Goal: Transaction & Acquisition: Purchase product/service

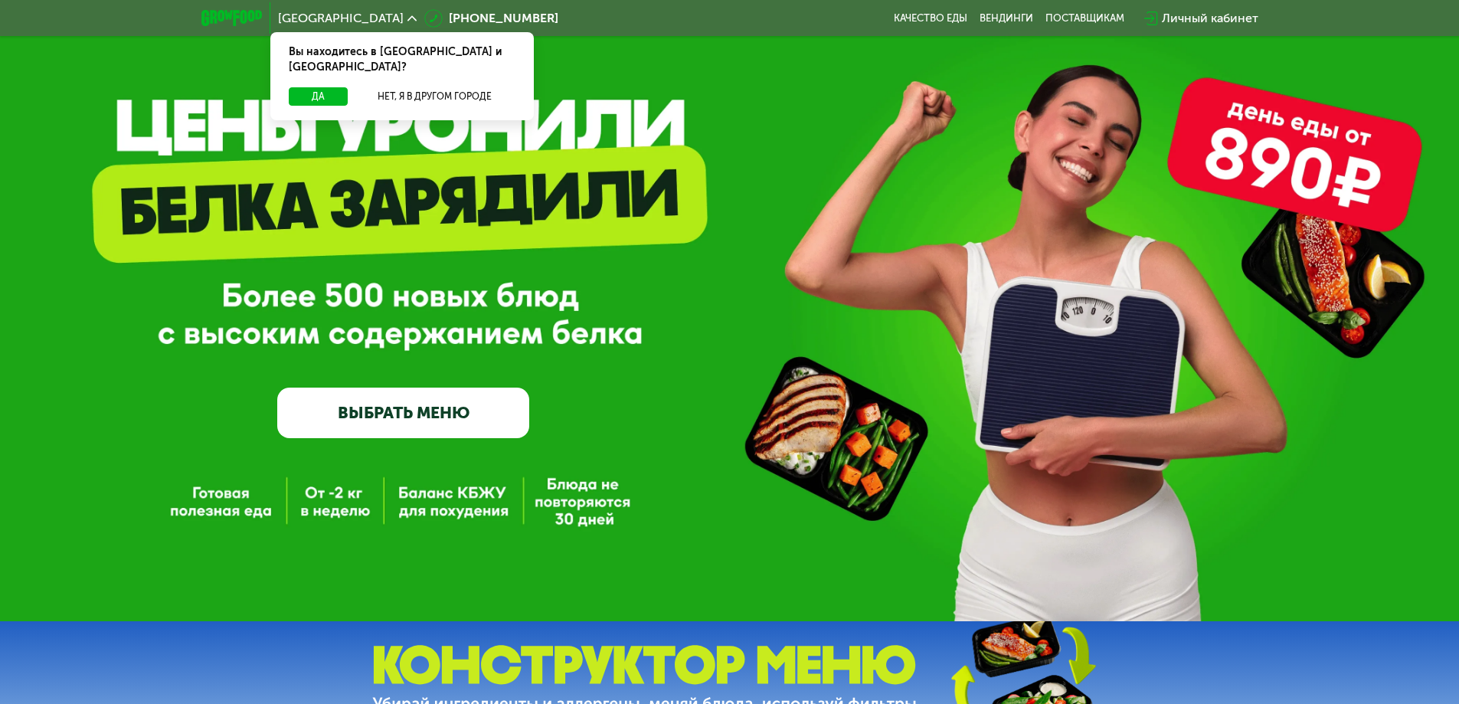
scroll to position [77, 0]
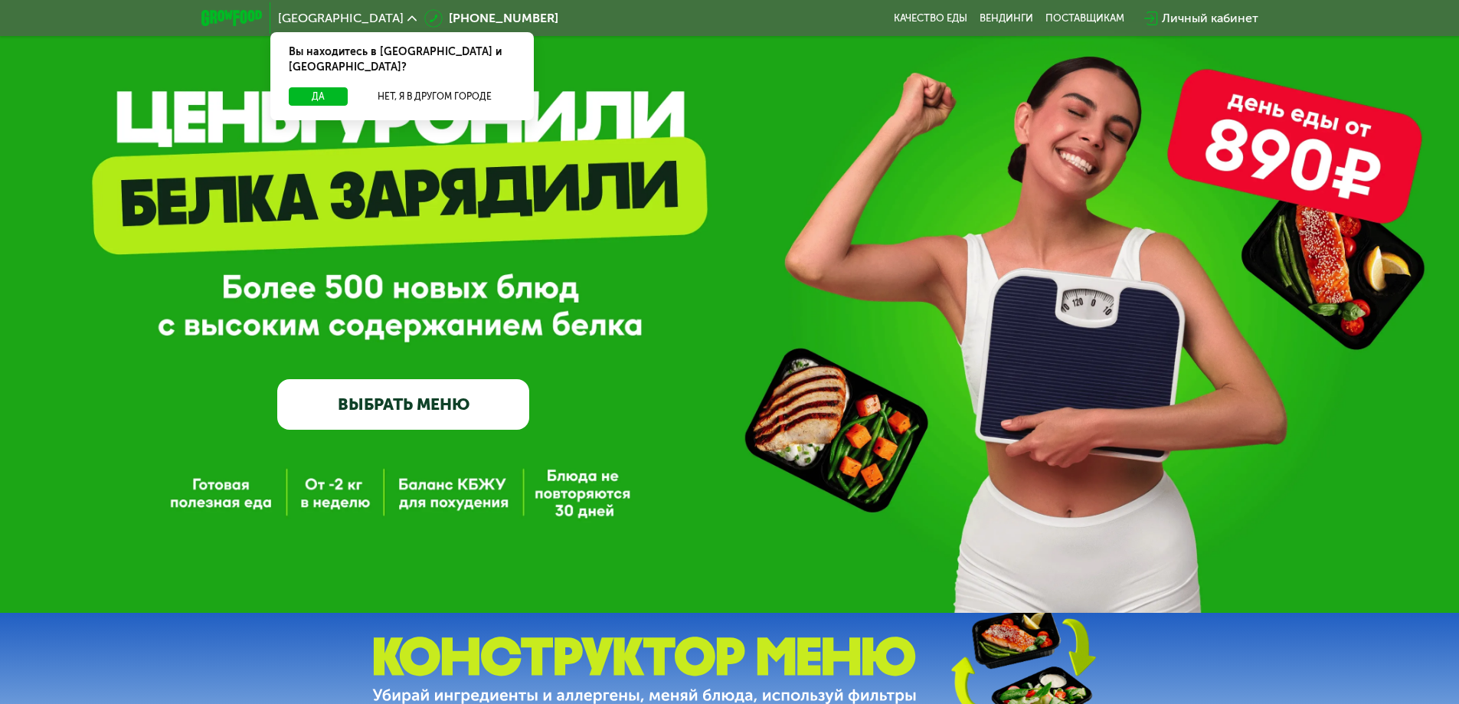
click at [455, 406] on link "ВЫБРАТЬ МЕНЮ" at bounding box center [403, 404] width 252 height 51
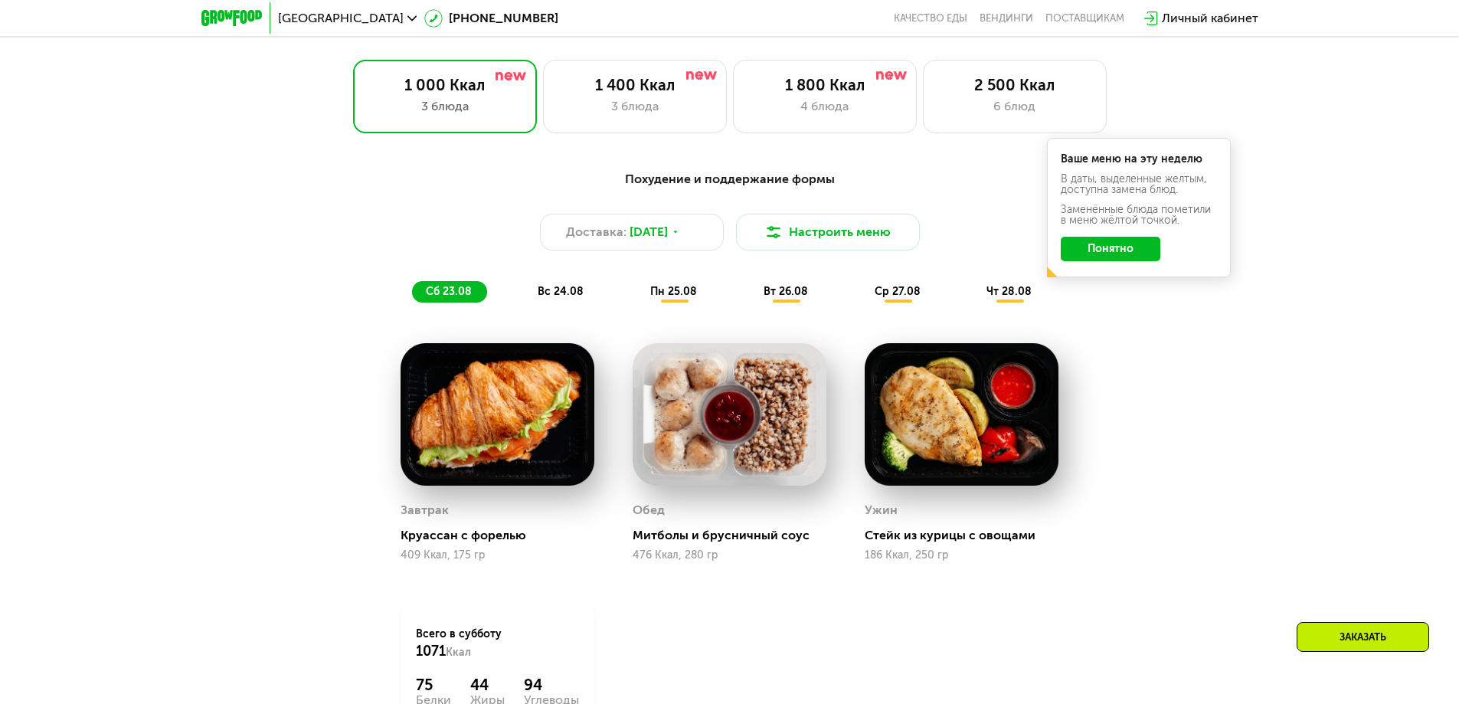
scroll to position [827, 0]
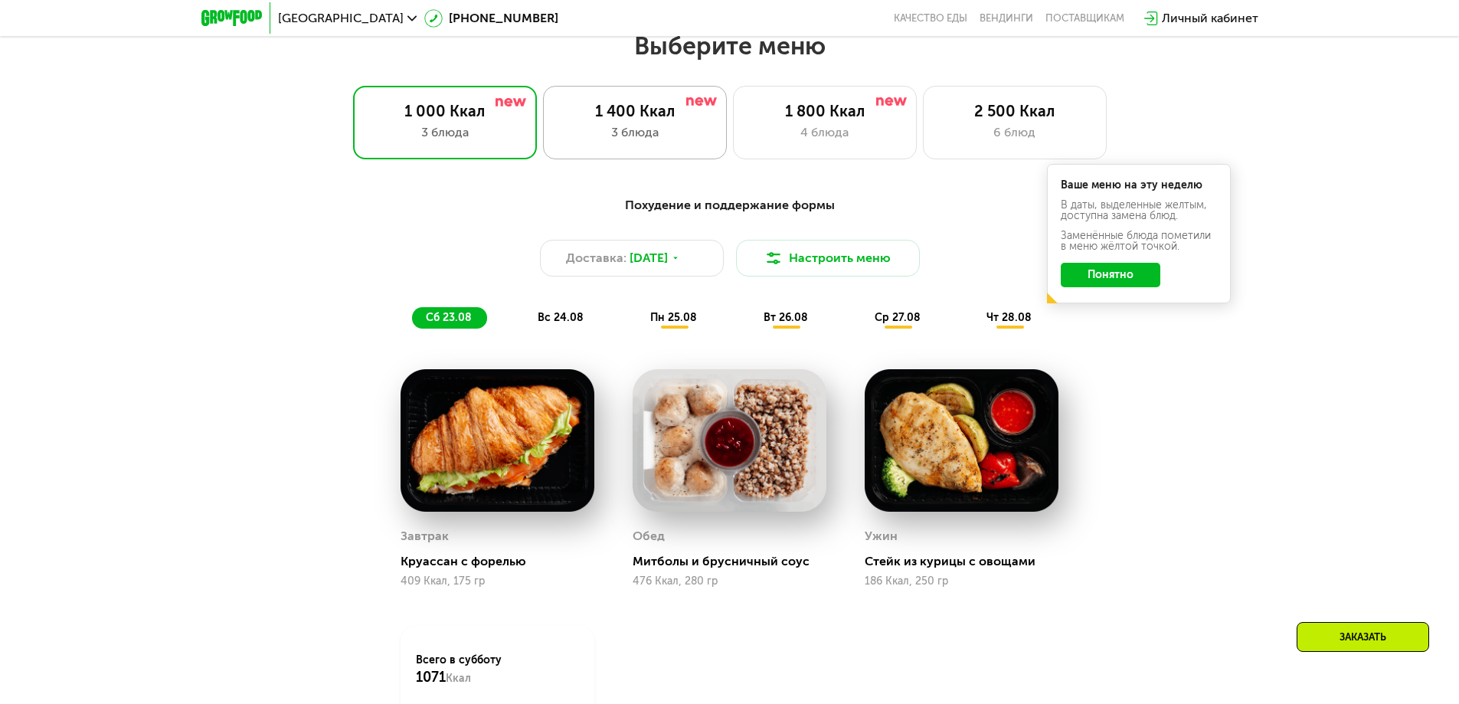
click at [609, 134] on div "3 блюда" at bounding box center [635, 132] width 152 height 18
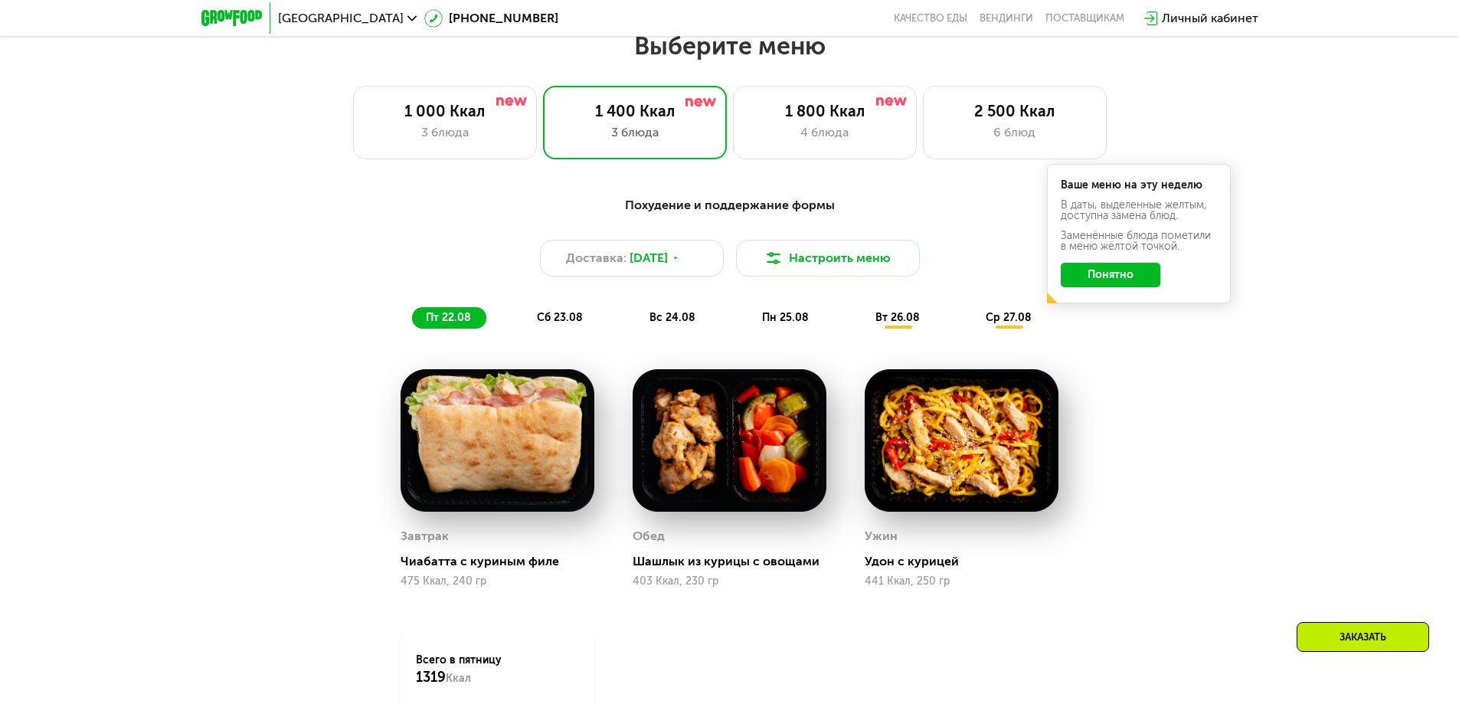
click at [1098, 275] on button "Понятно" at bounding box center [1111, 275] width 100 height 25
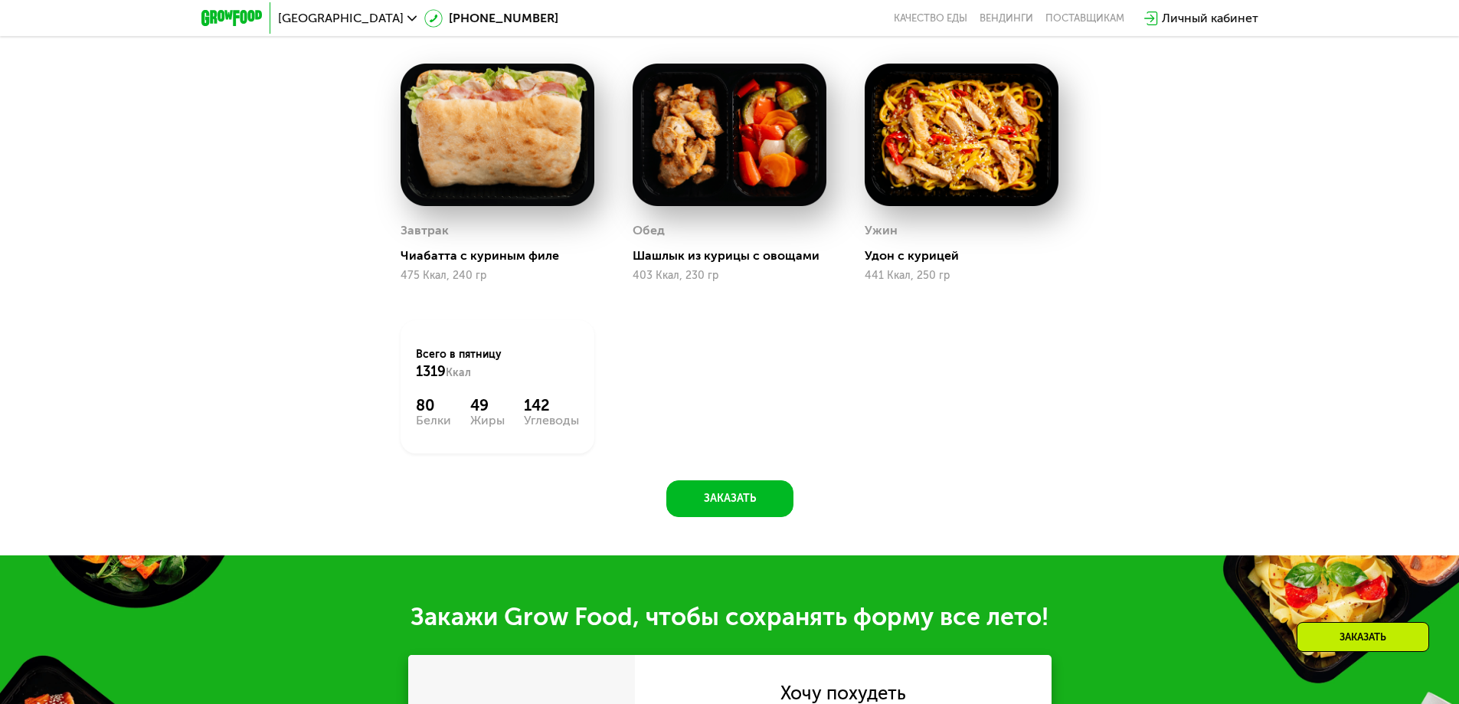
scroll to position [1134, 0]
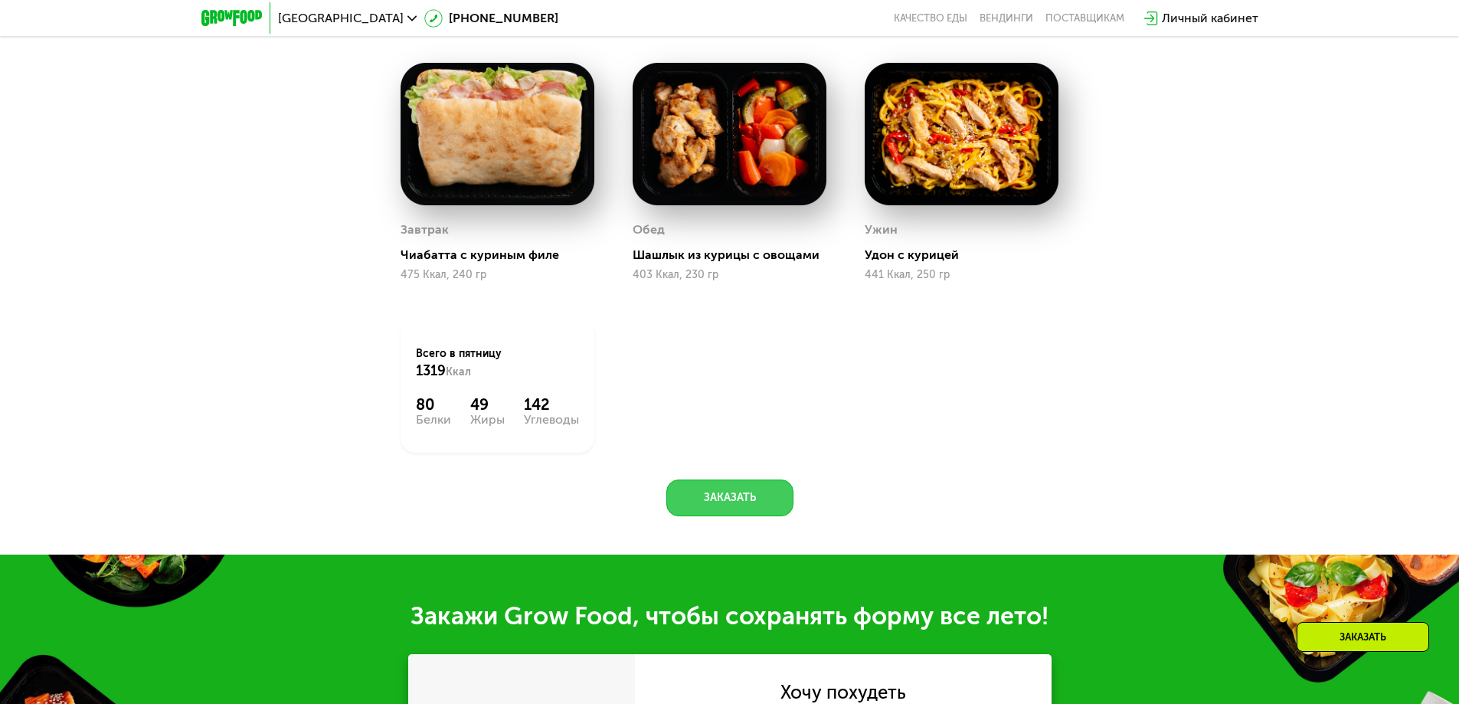
click at [724, 500] on button "Заказать" at bounding box center [729, 497] width 127 height 37
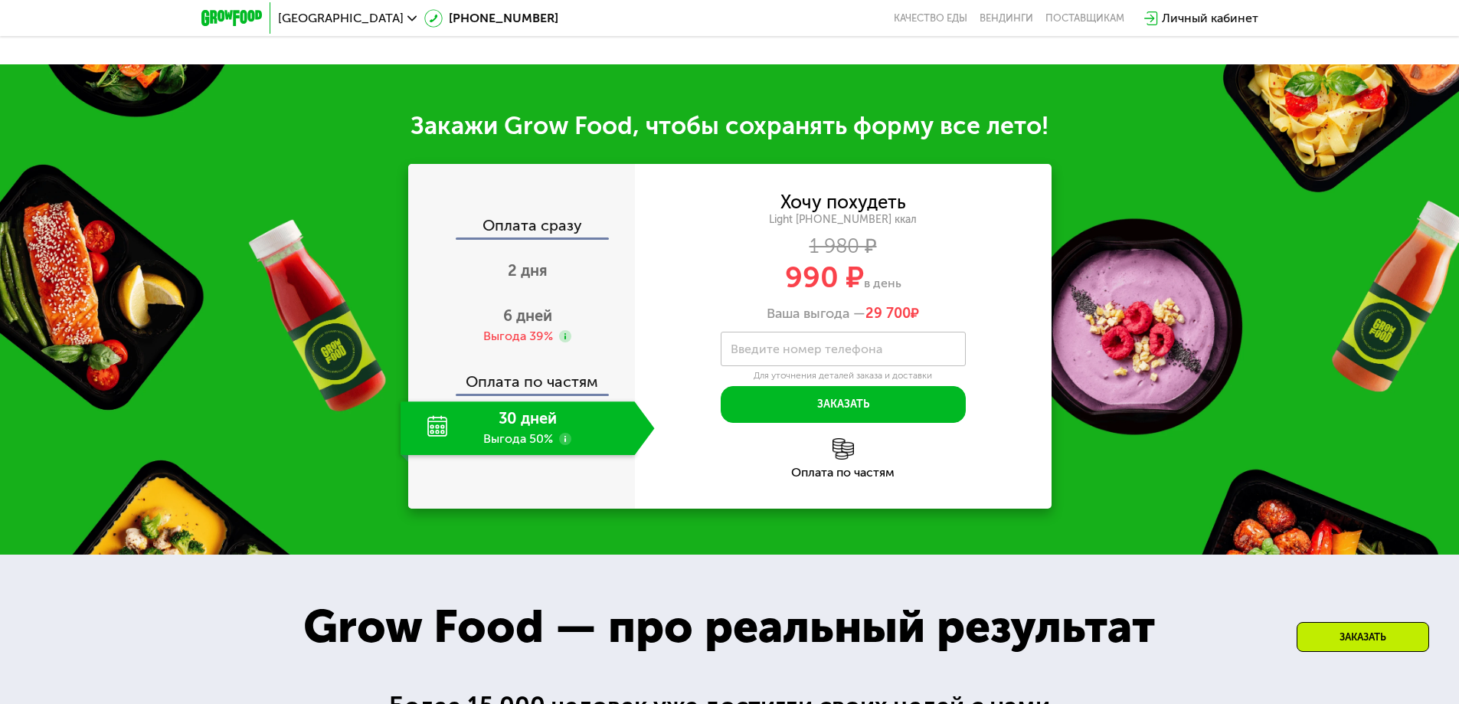
scroll to position [1693, 0]
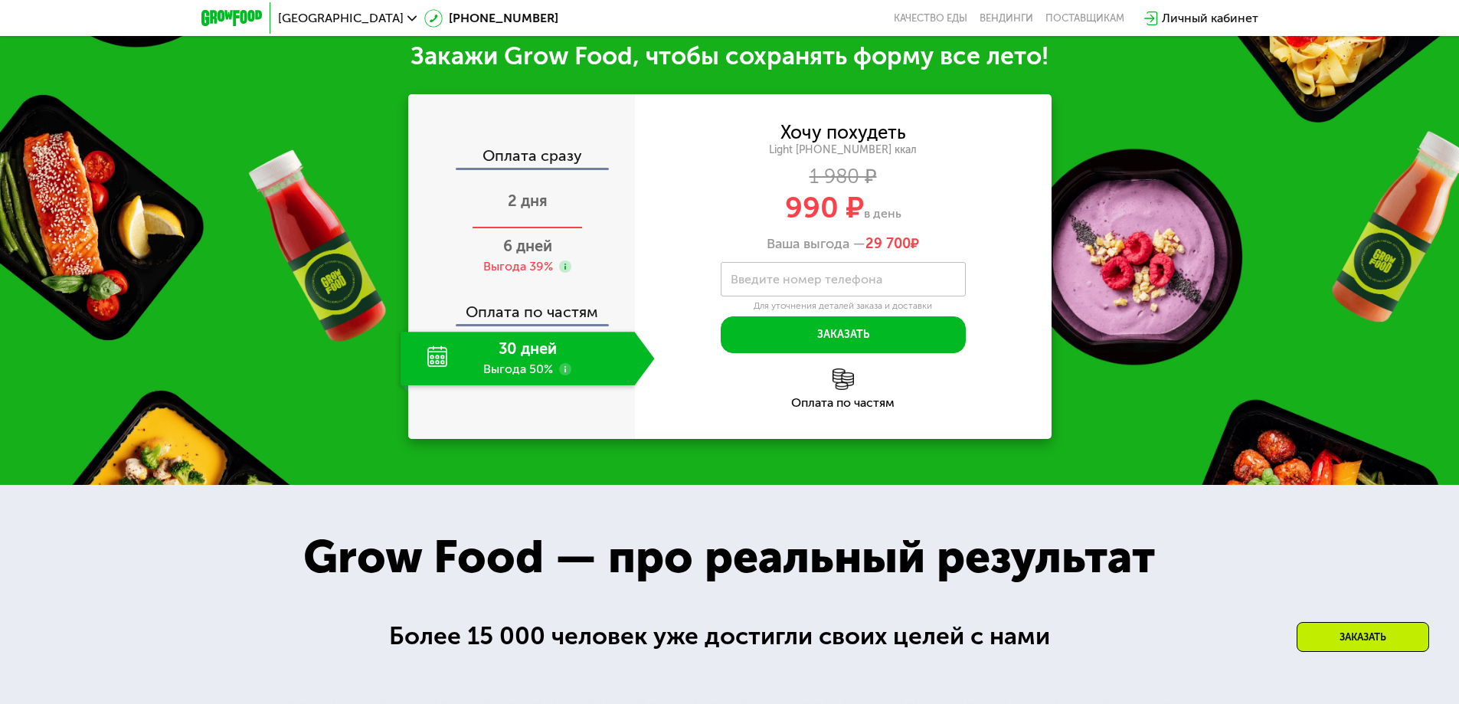
click at [535, 208] on span "2 дня" at bounding box center [528, 200] width 40 height 18
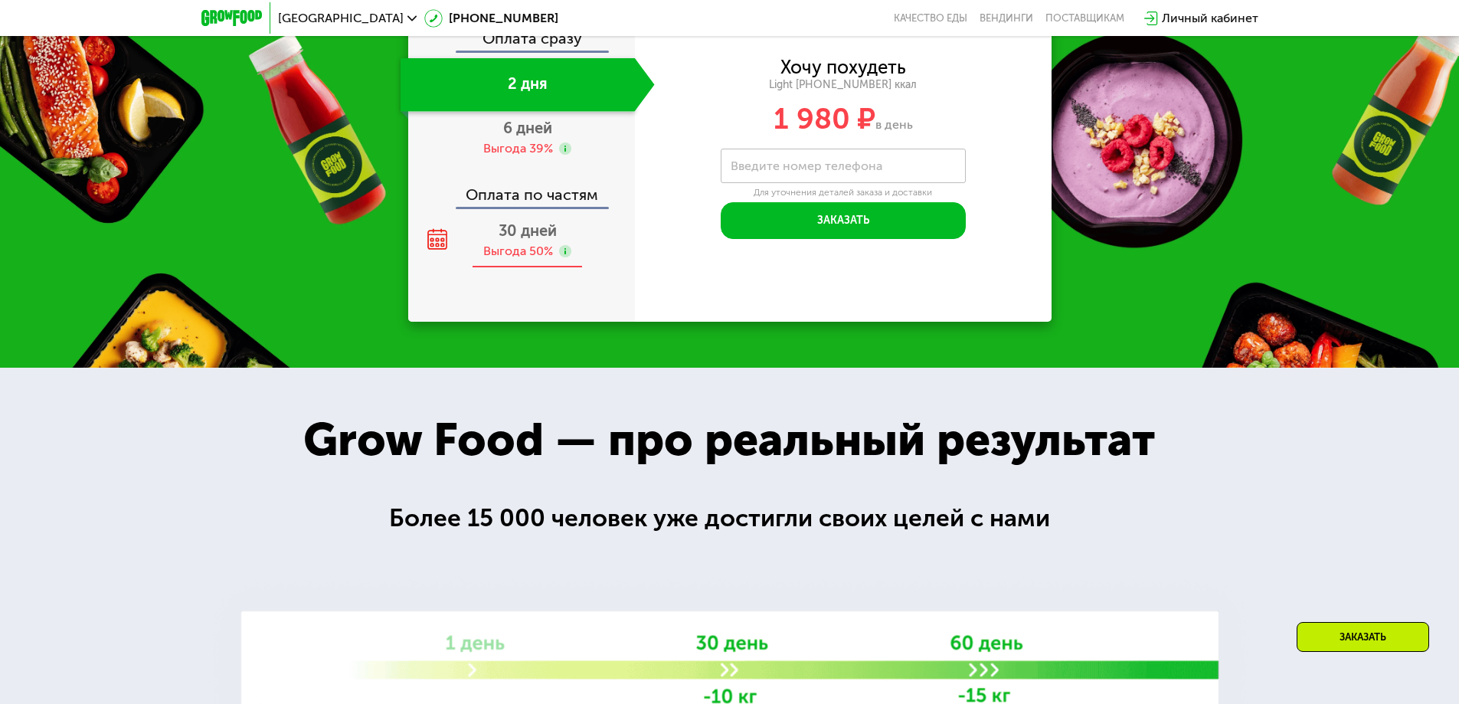
click at [515, 260] on div "Выгода 50%" at bounding box center [518, 251] width 70 height 17
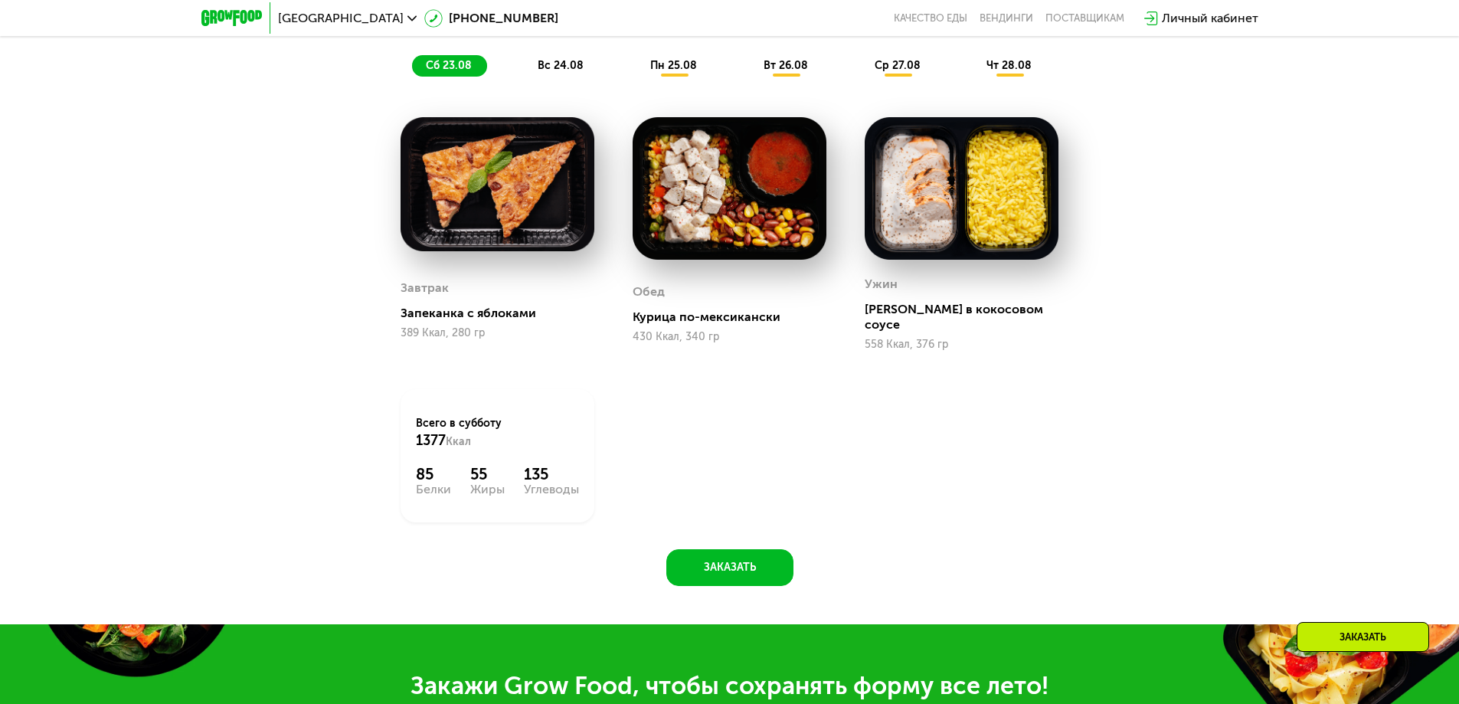
scroll to position [851, 0]
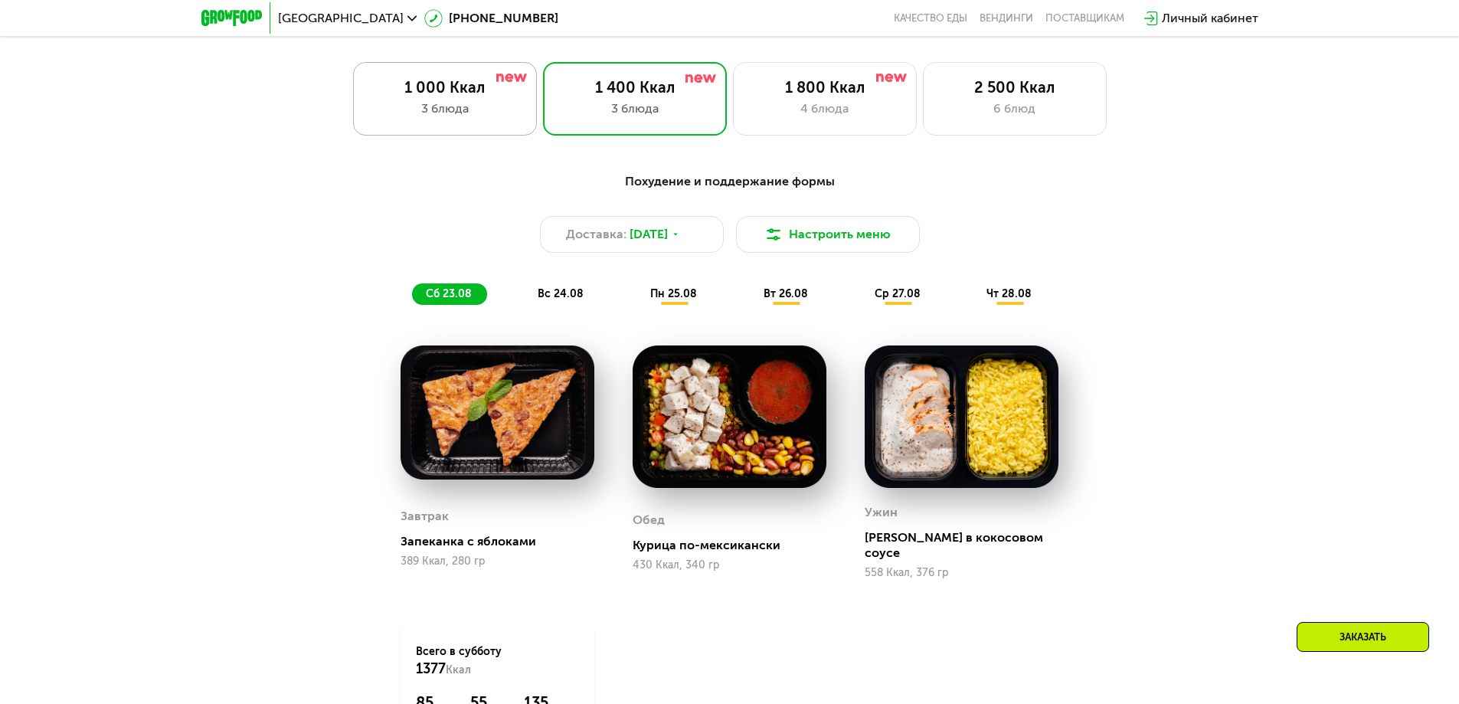
click at [493, 92] on div "1 000 Ккал" at bounding box center [445, 87] width 152 height 18
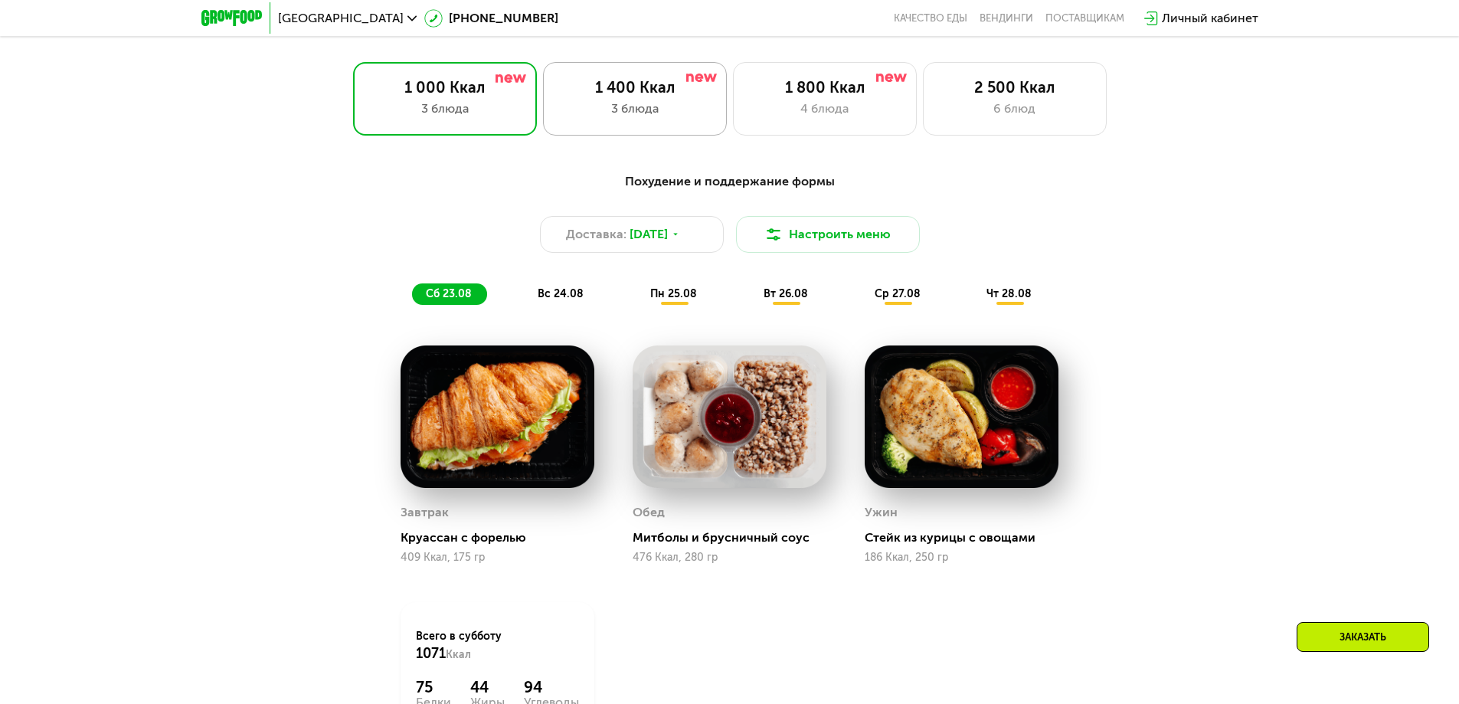
click at [620, 92] on div "1 400 Ккал" at bounding box center [635, 87] width 152 height 18
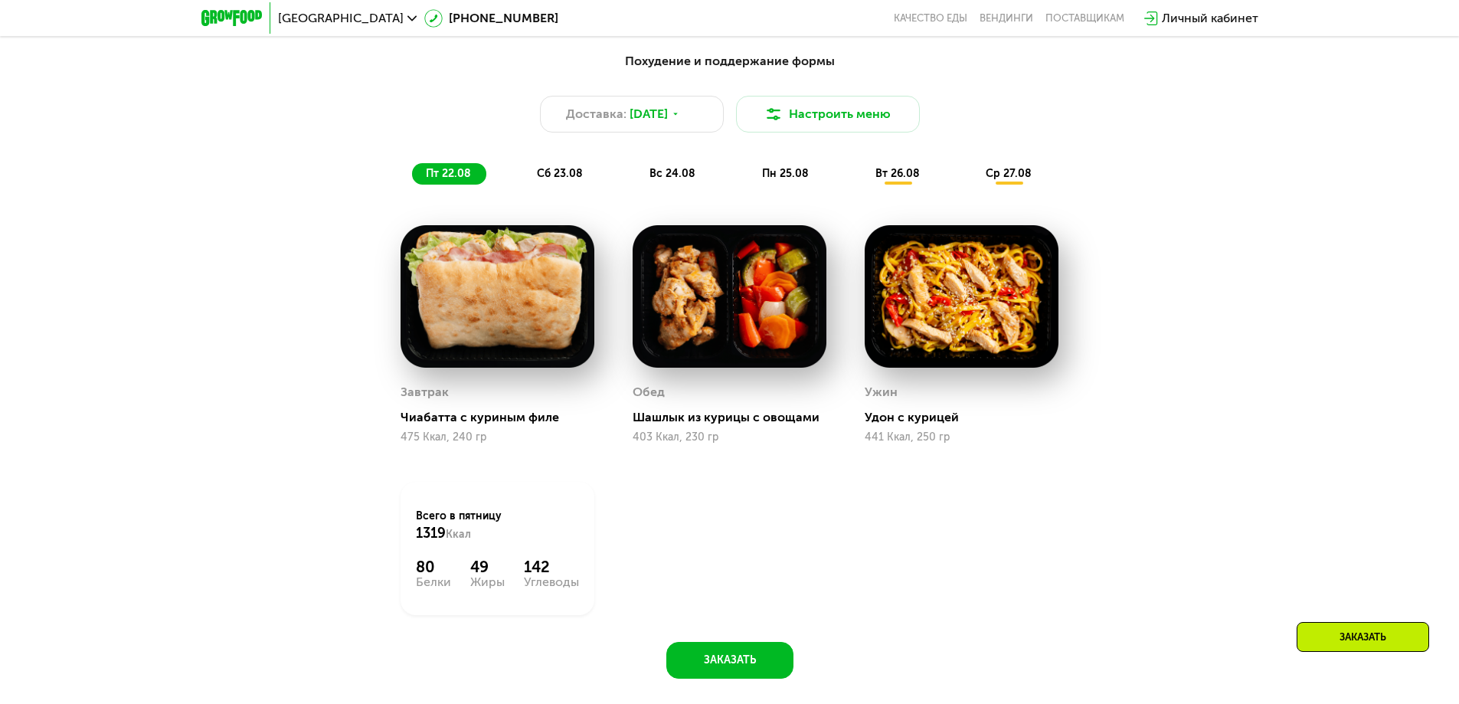
scroll to position [698, 0]
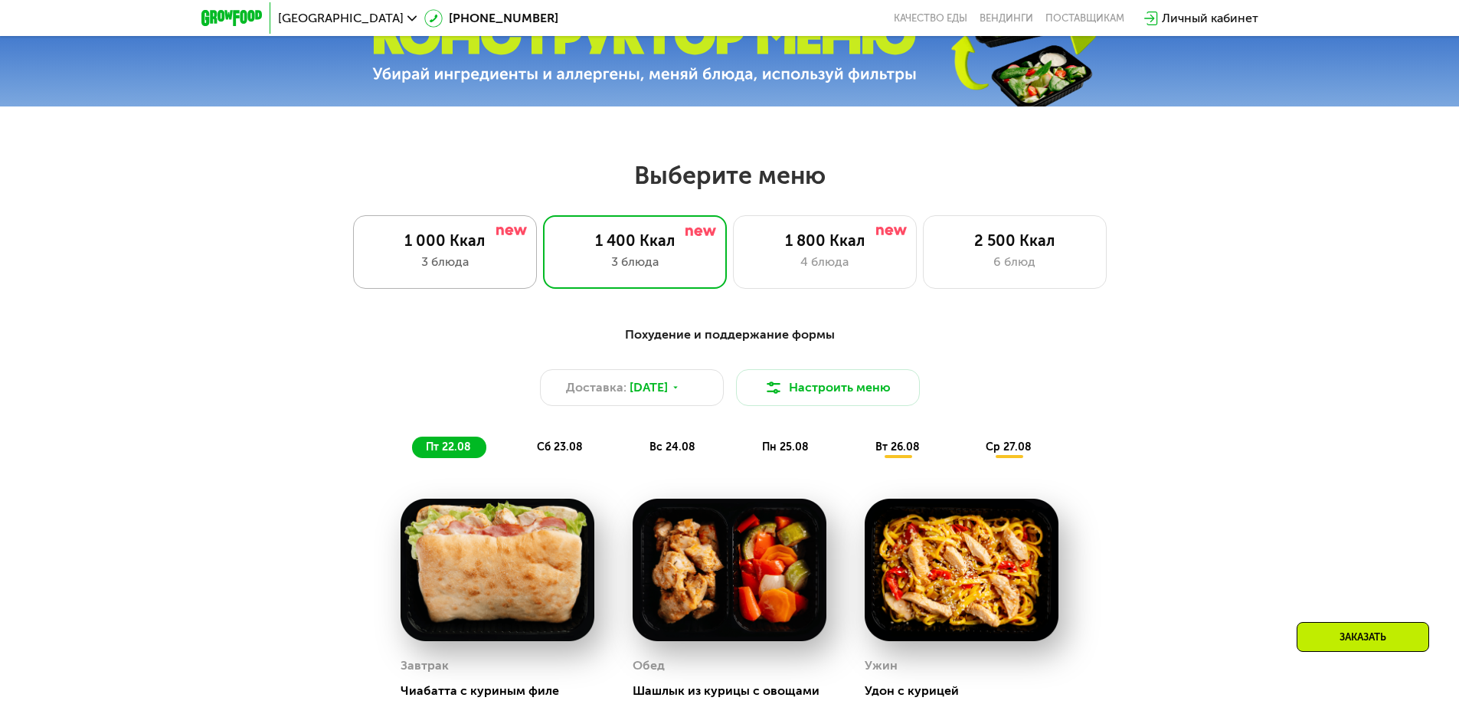
click at [543, 257] on div "1 000 Ккал 3 блюда" at bounding box center [635, 252] width 184 height 74
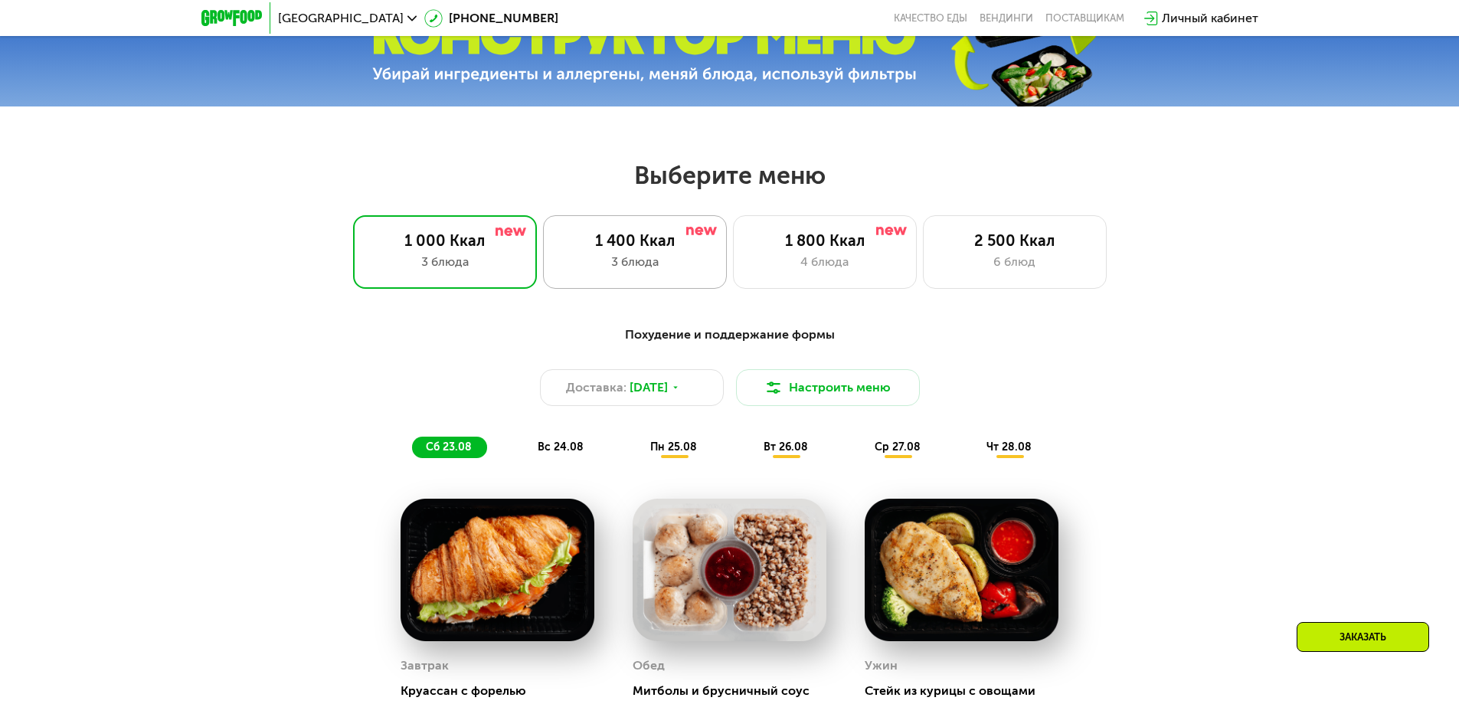
click at [629, 237] on div "1 400 Ккал" at bounding box center [635, 240] width 152 height 18
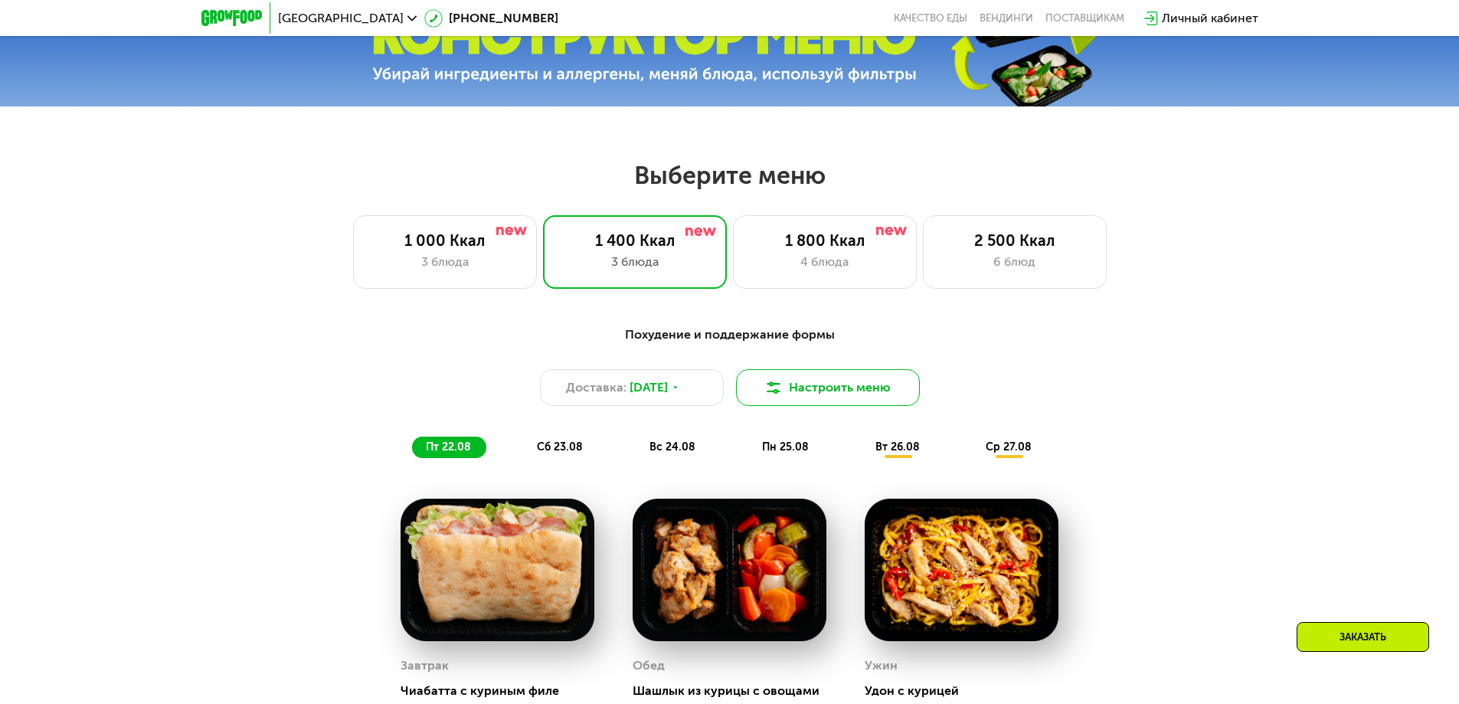
click at [776, 396] on img at bounding box center [773, 387] width 18 height 18
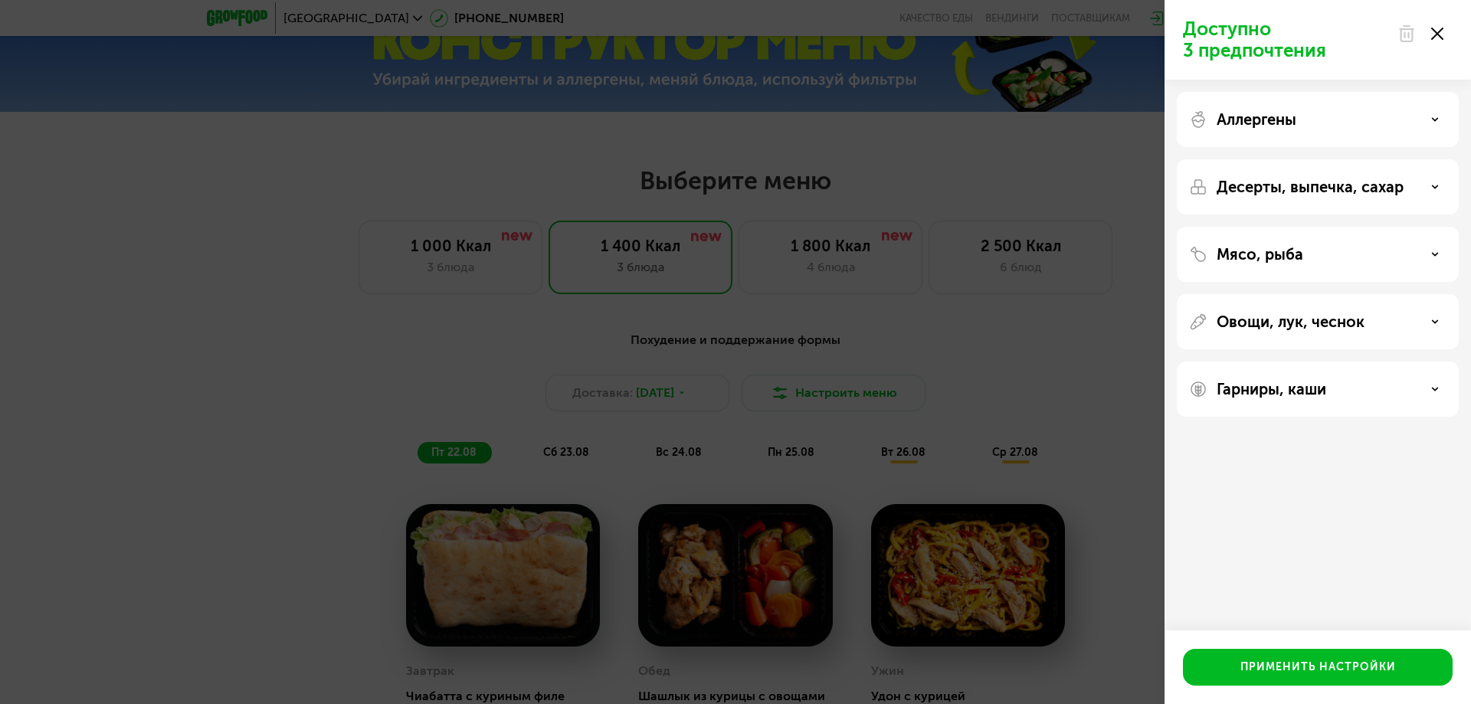
click at [1284, 194] on p "Десерты, выпечка, сахар" at bounding box center [1309, 187] width 187 height 18
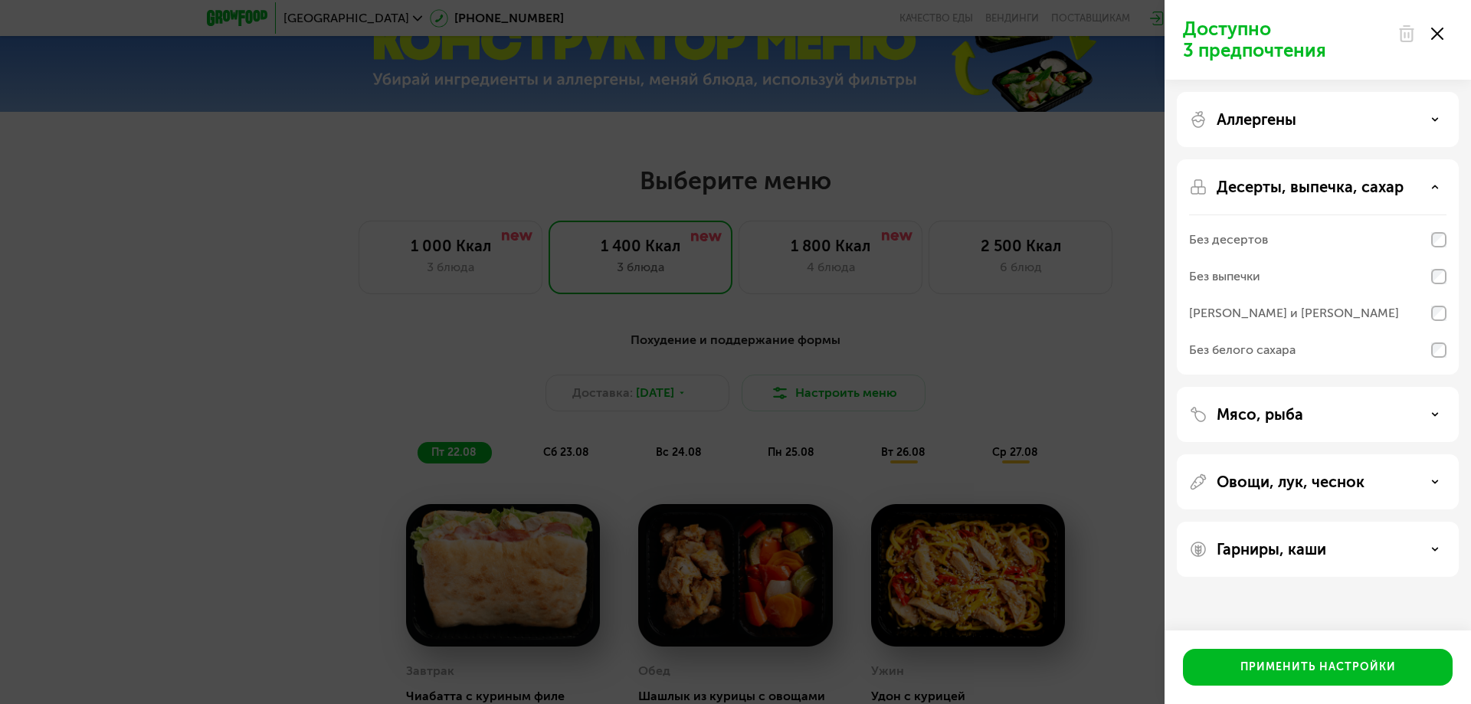
click at [1272, 295] on div "Без выпечки" at bounding box center [1317, 313] width 257 height 37
click at [1305, 311] on div "[PERSON_NAME] и [PERSON_NAME]" at bounding box center [1294, 313] width 210 height 18
click at [1284, 346] on div "Без белого сахара" at bounding box center [1242, 350] width 106 height 18
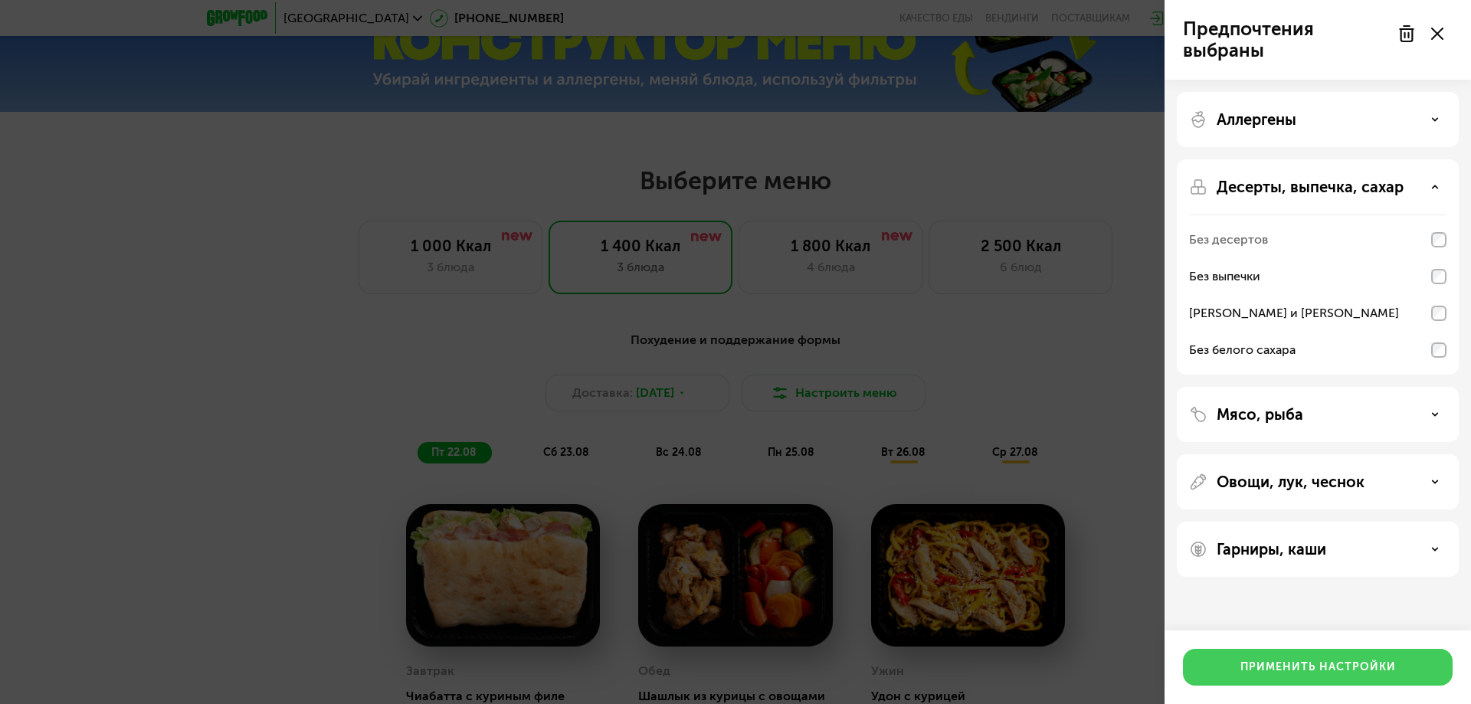
click at [1373, 661] on div "Применить настройки" at bounding box center [1317, 666] width 155 height 15
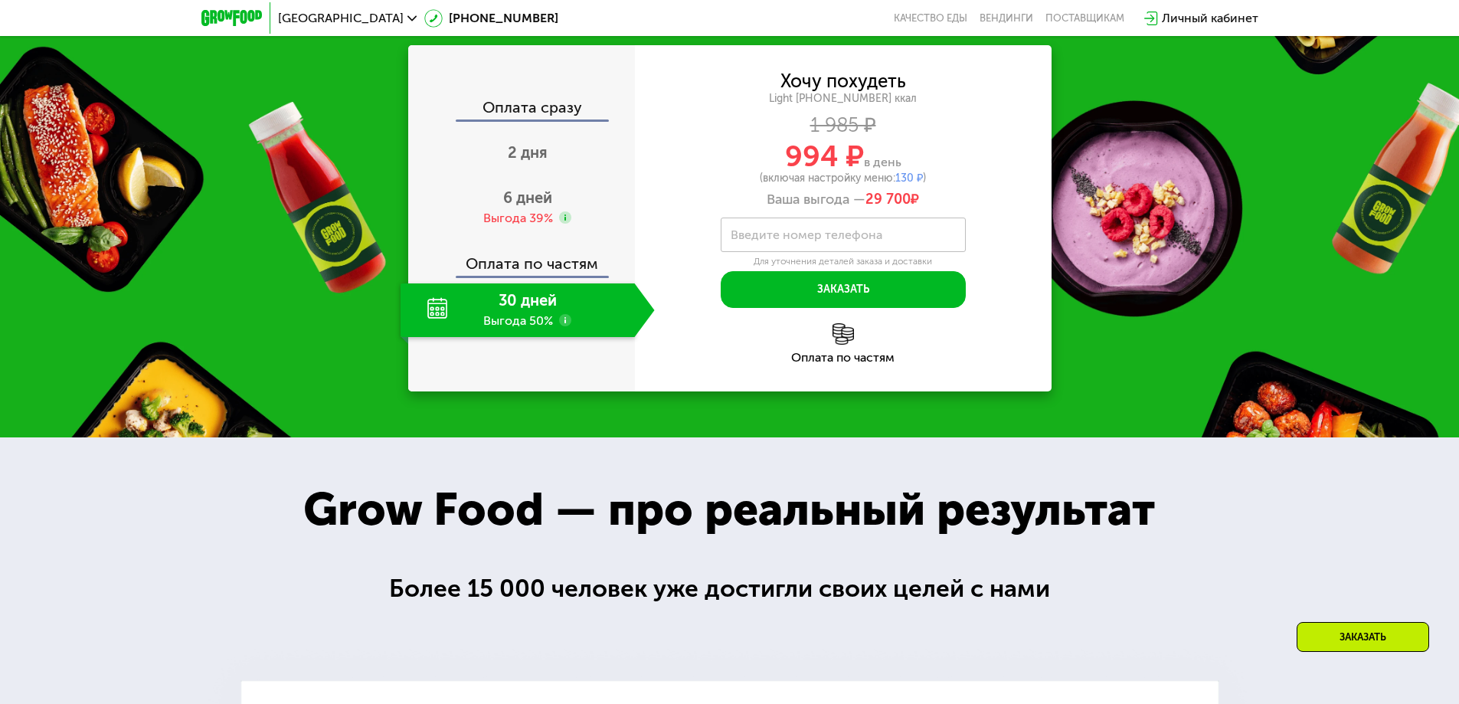
scroll to position [1311, 0]
